Goal: Task Accomplishment & Management: Use online tool/utility

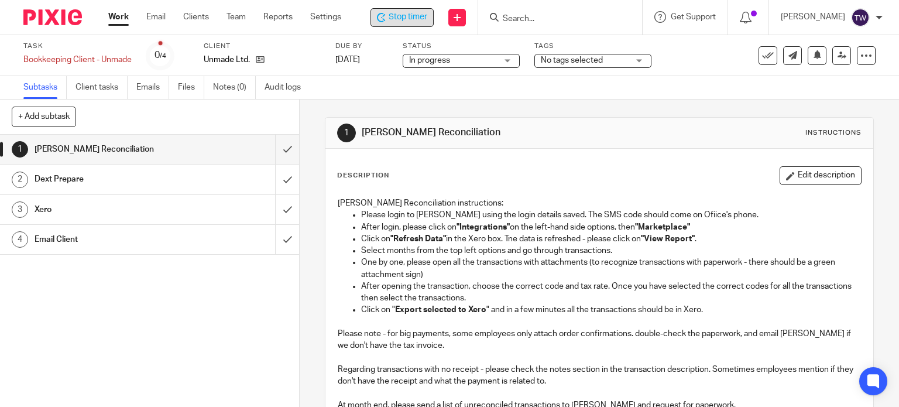
click at [408, 20] on span "Stop timer" at bounding box center [408, 17] width 39 height 12
click at [189, 15] on link "Clients" at bounding box center [196, 17] width 26 height 12
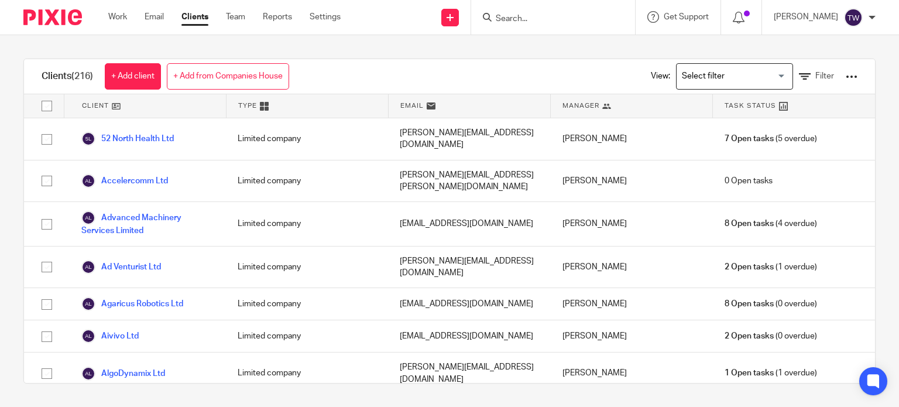
click at [572, 21] on input "Search" at bounding box center [547, 19] width 105 height 11
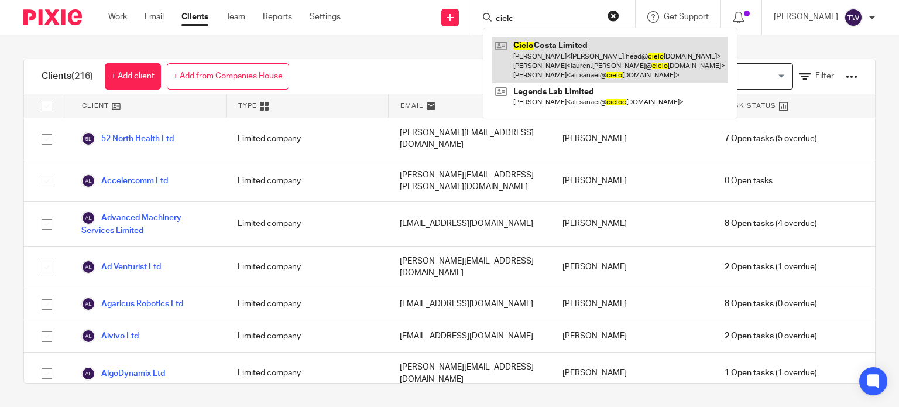
type input "cielc"
click at [600, 50] on link at bounding box center [610, 60] width 236 height 46
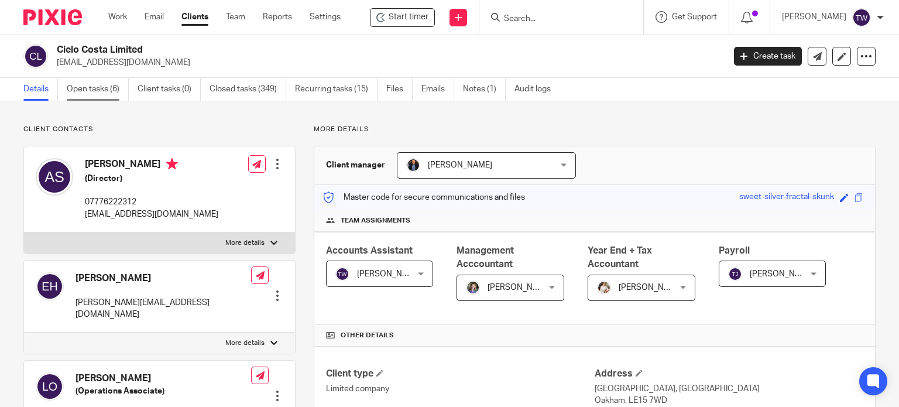
click at [109, 89] on link "Open tasks (6)" at bounding box center [98, 89] width 62 height 23
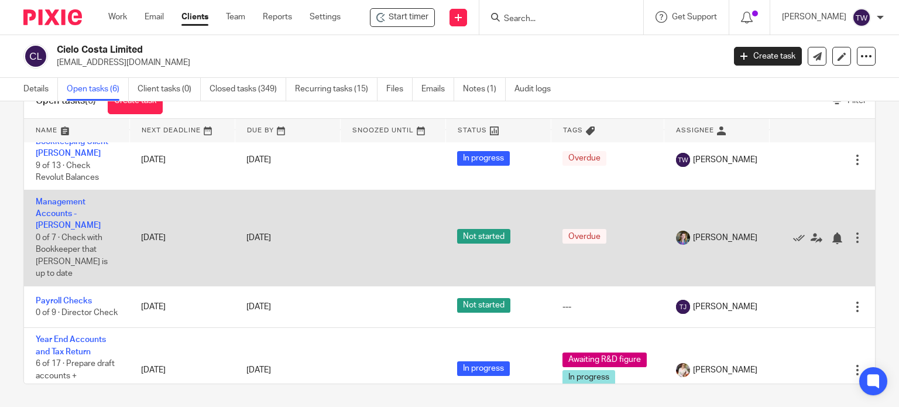
scroll to position [50, 0]
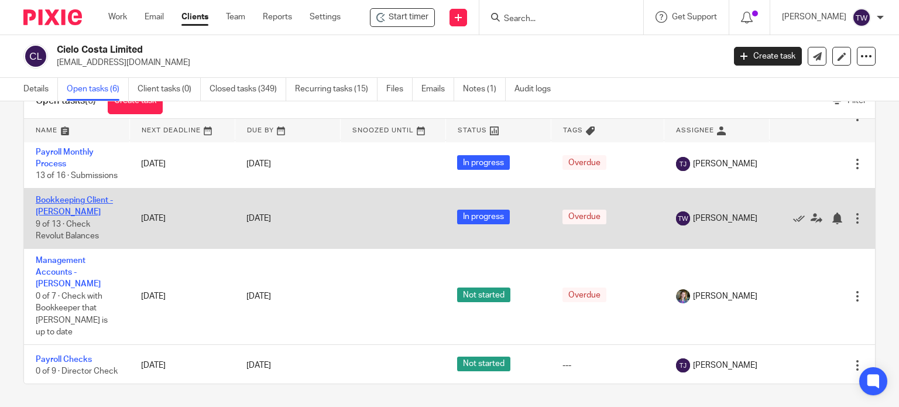
click at [75, 212] on link "Bookkeeping Client - [PERSON_NAME]" at bounding box center [74, 206] width 77 height 20
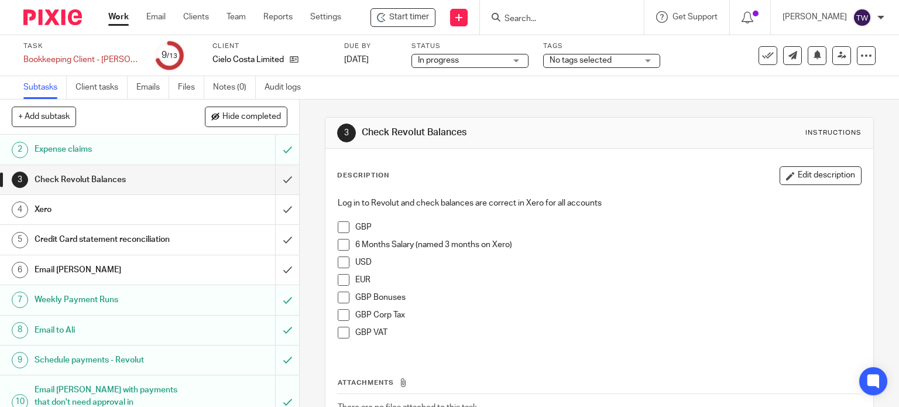
scroll to position [59, 0]
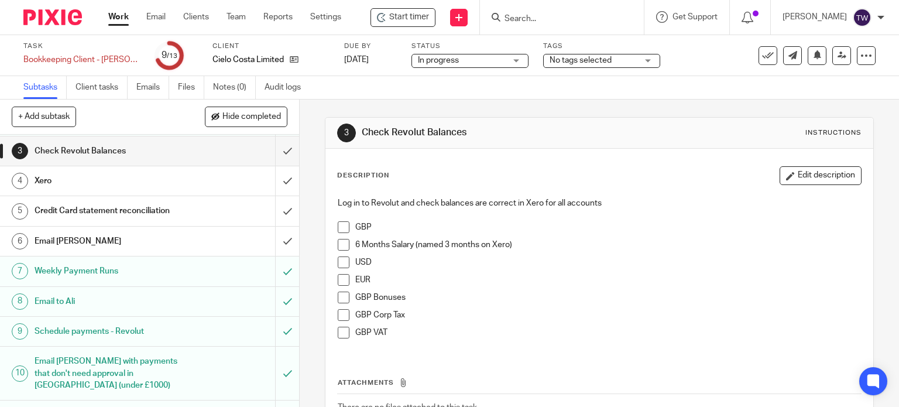
click at [178, 266] on h1 "Weekly Payment Runs" at bounding box center [111, 271] width 153 height 18
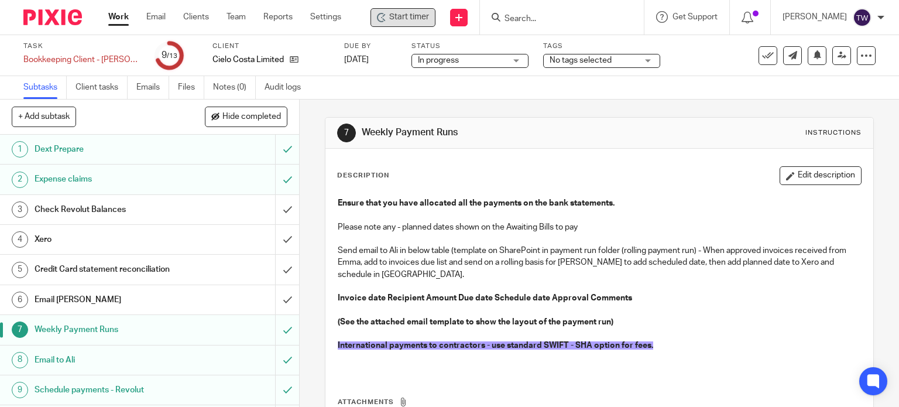
click at [404, 18] on span "Start timer" at bounding box center [409, 17] width 40 height 12
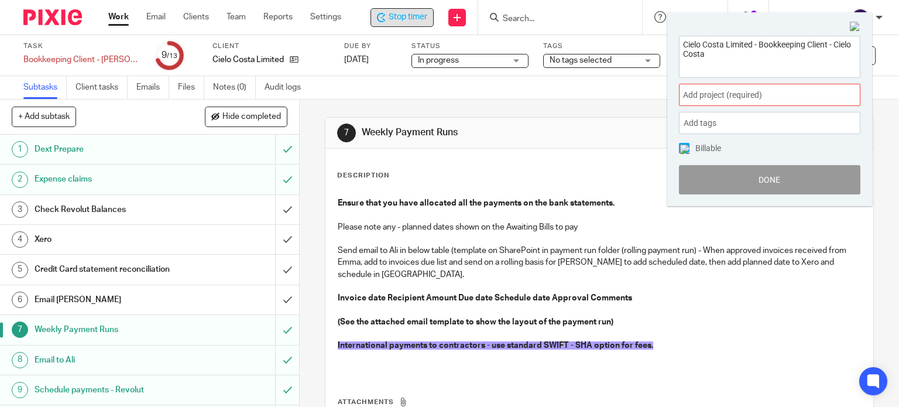
click at [732, 99] on span "Add project (required) :" at bounding box center [756, 95] width 147 height 12
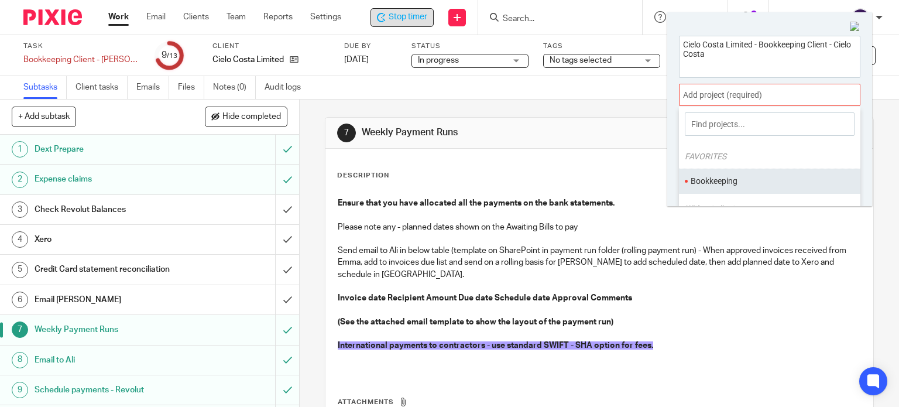
click at [723, 175] on li "Bookkeeping" at bounding box center [767, 181] width 153 height 12
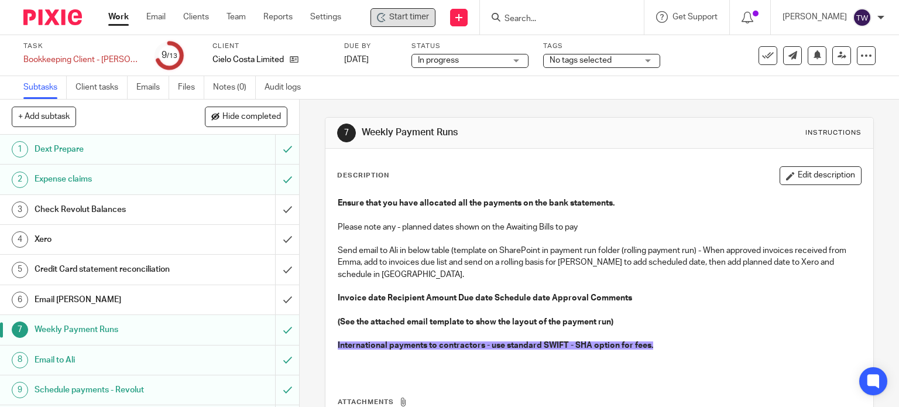
click at [125, 19] on link "Work" at bounding box center [118, 17] width 20 height 12
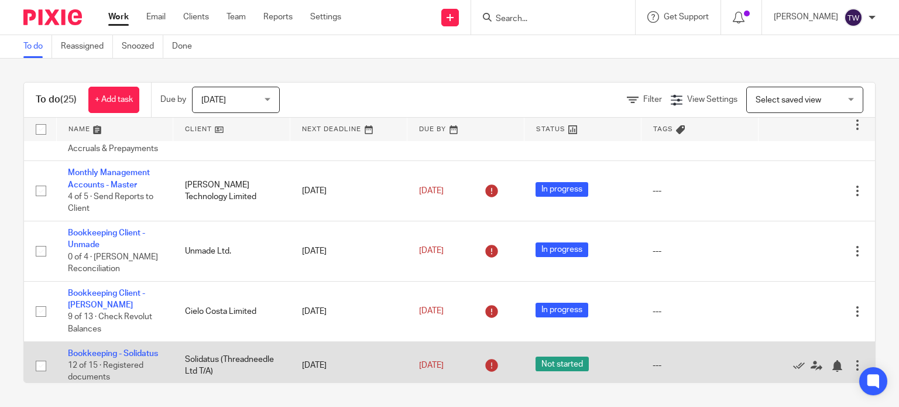
scroll to position [929, 0]
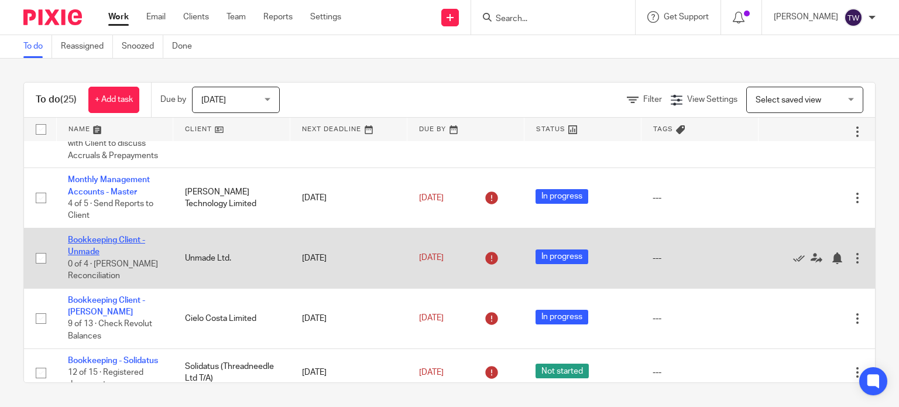
click at [119, 256] on link "Bookkeeping Client - Unmade" at bounding box center [106, 246] width 77 height 20
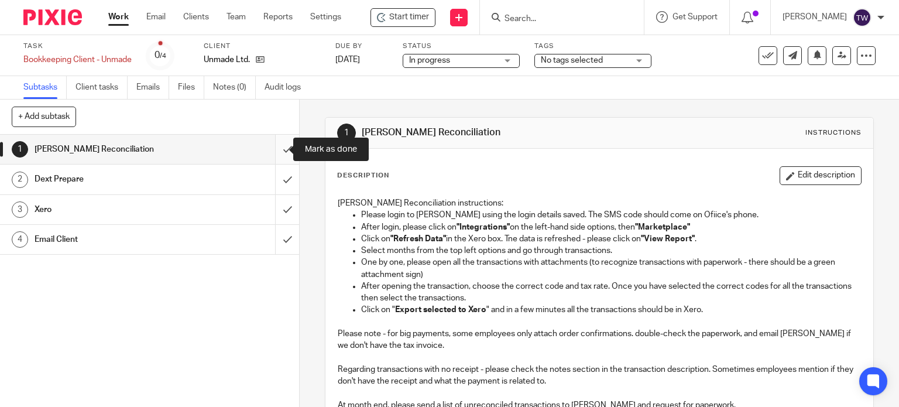
click at [276, 147] on input "submit" at bounding box center [149, 149] width 299 height 29
click at [244, 176] on div "Dext Prepare" at bounding box center [149, 179] width 229 height 18
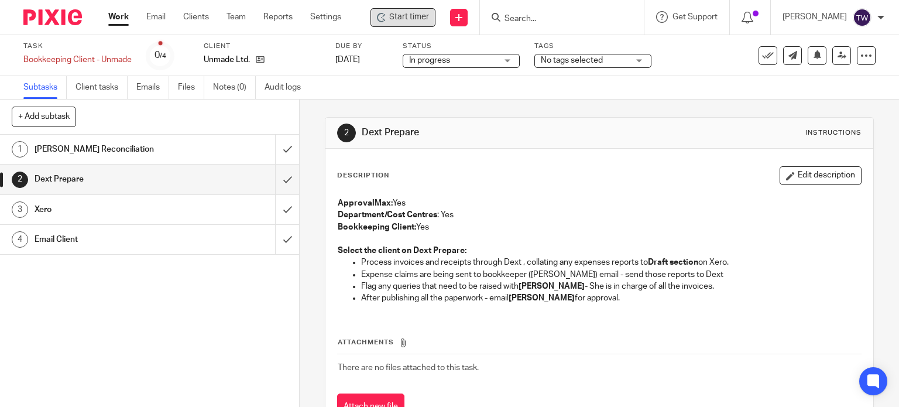
click at [383, 15] on icon at bounding box center [381, 17] width 9 height 9
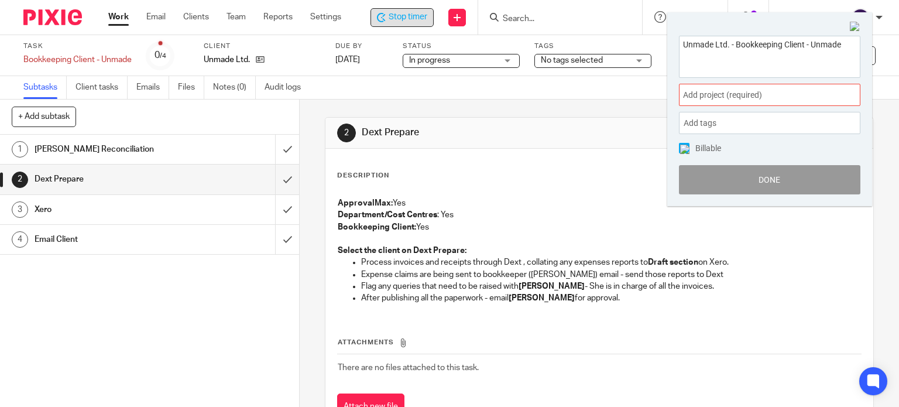
click at [721, 99] on span "Add project (required) :" at bounding box center [756, 95] width 147 height 12
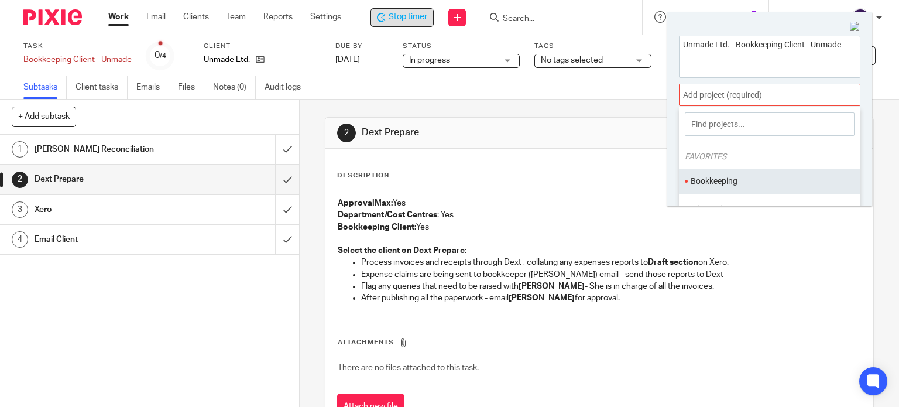
drag, startPoint x: 714, startPoint y: 173, endPoint x: 707, endPoint y: 169, distance: 8.1
click at [712, 173] on ul "Bookkeeping" at bounding box center [769, 181] width 181 height 25
click at [728, 180] on li "Bookkeeping" at bounding box center [767, 181] width 153 height 12
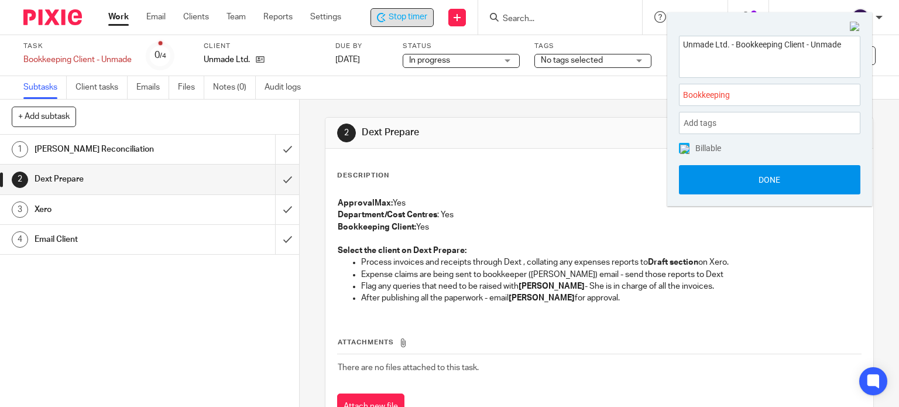
click at [719, 175] on button "Done" at bounding box center [769, 179] width 181 height 29
